Goal: Information Seeking & Learning: Learn about a topic

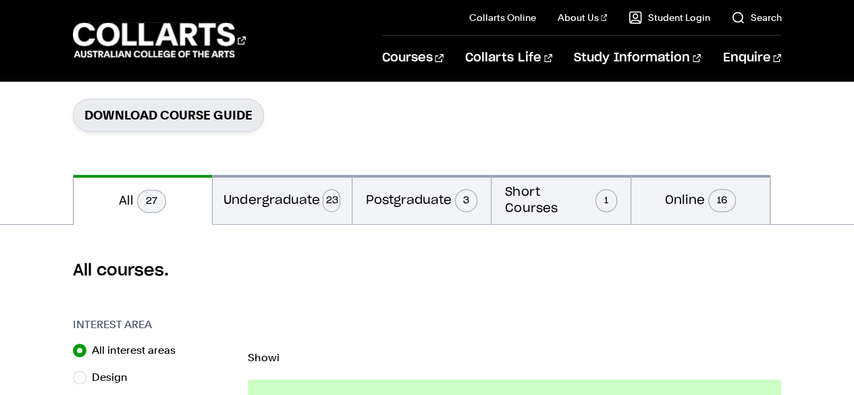
scroll to position [212, 0]
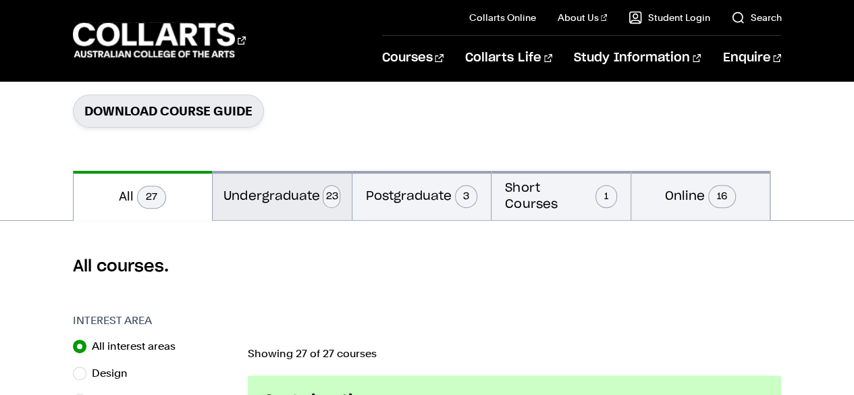
click at [250, 195] on button "Undergraduate 23" at bounding box center [282, 195] width 139 height 49
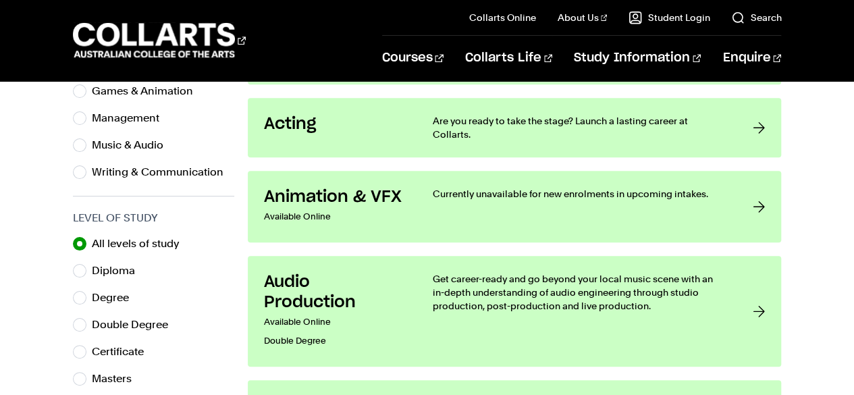
scroll to position [579, 0]
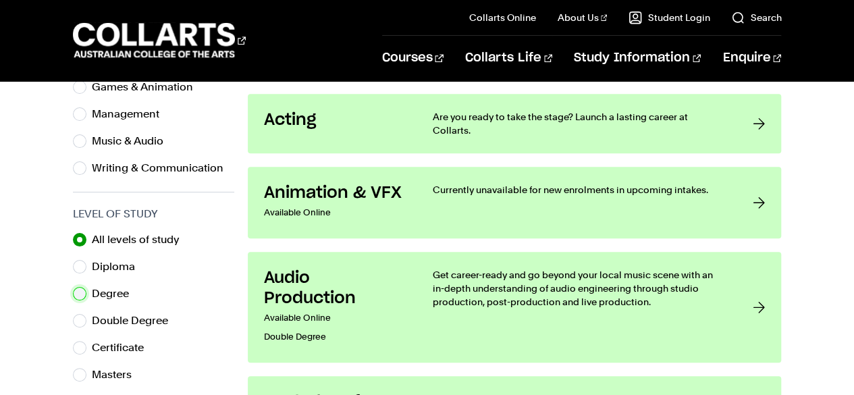
click at [82, 292] on input "Degree" at bounding box center [80, 294] width 14 height 14
radio input "true"
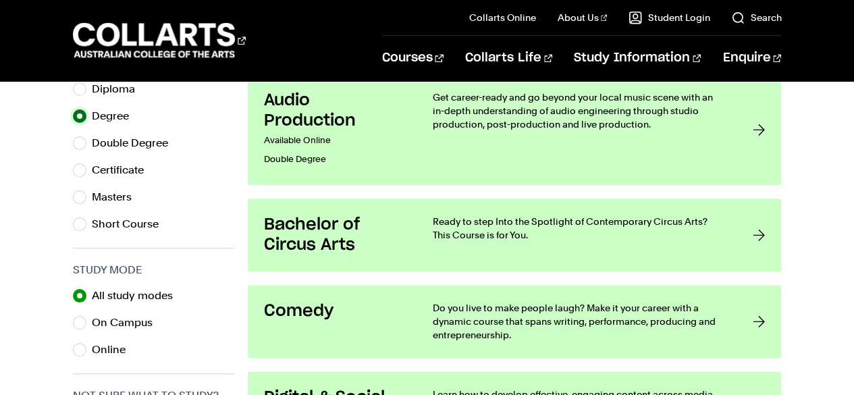
scroll to position [762, 0]
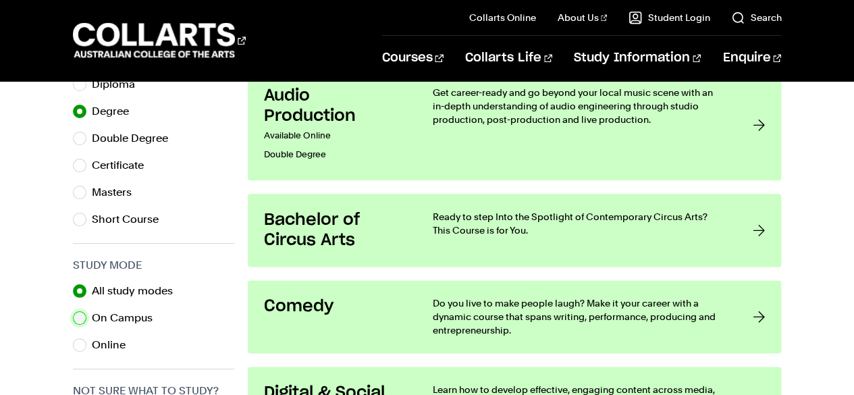
click at [81, 313] on input "On Campus" at bounding box center [80, 318] width 14 height 14
radio input "true"
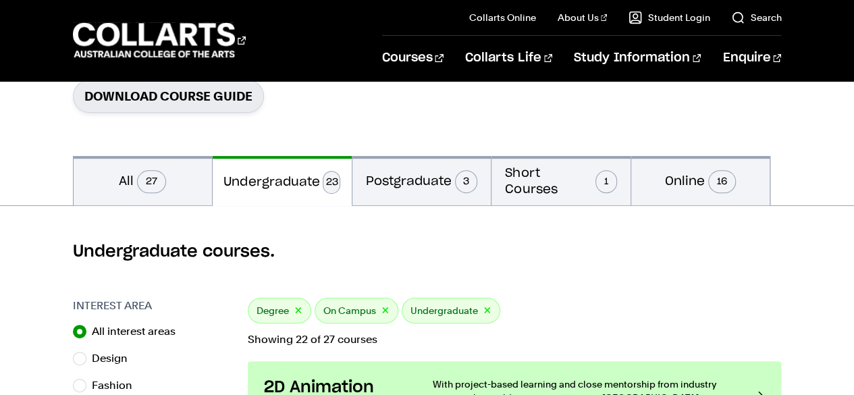
scroll to position [225, 0]
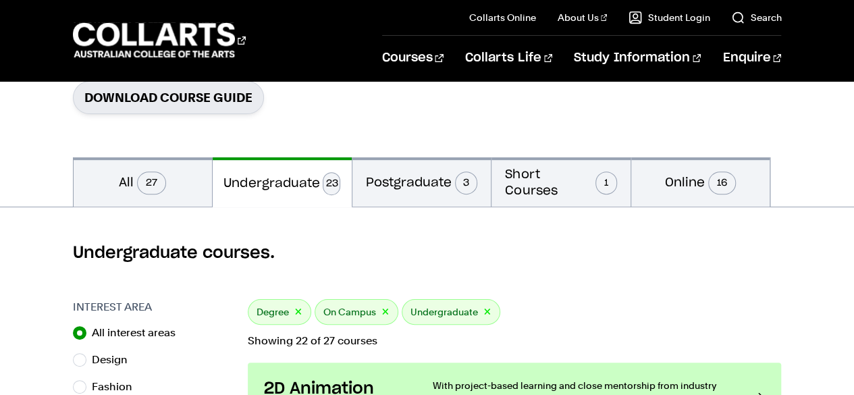
click at [255, 180] on button "Undergraduate 23" at bounding box center [282, 182] width 139 height 50
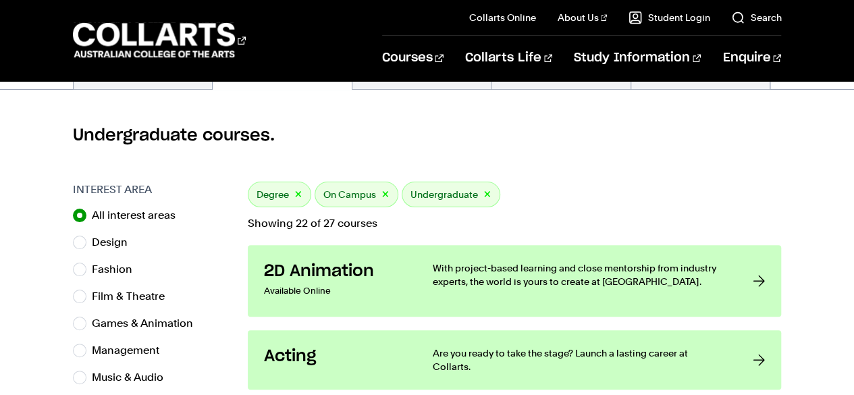
scroll to position [346, 0]
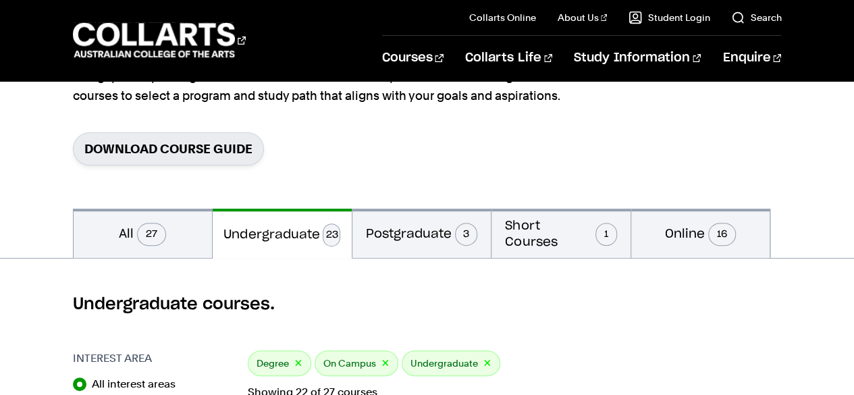
scroll to position [762, 0]
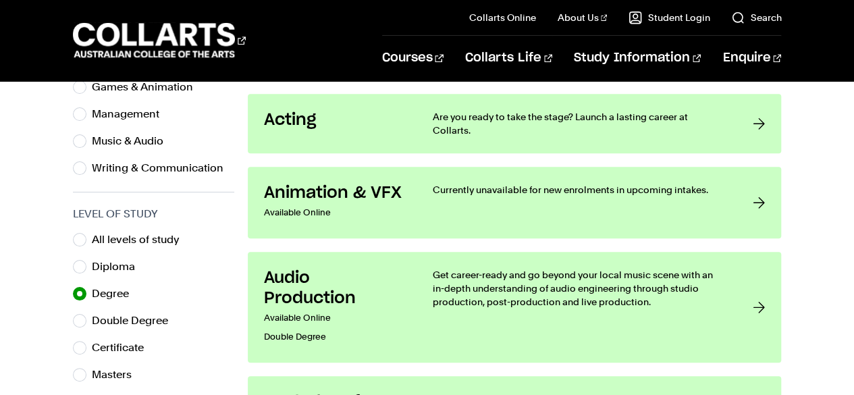
scroll to position [212, 0]
